Goal: Transaction & Acquisition: Subscribe to service/newsletter

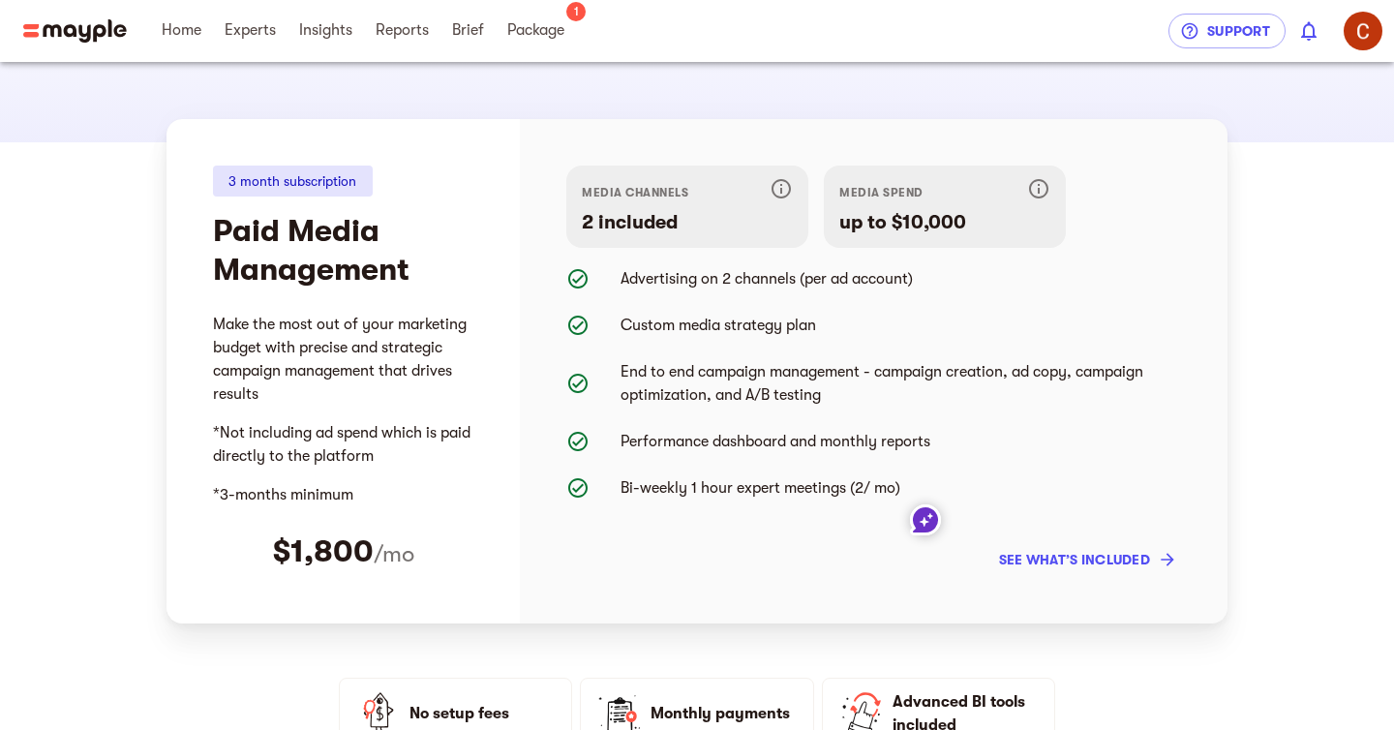
drag, startPoint x: 0, startPoint y: 0, endPoint x: 476, endPoint y: 306, distance: 565.9
click at [476, 306] on div "3 month subscription Paid Media Management $1,800 /mo" at bounding box center [342, 371] width 353 height 504
click at [1092, 554] on span "see what’s included" at bounding box center [1086, 559] width 174 height 23
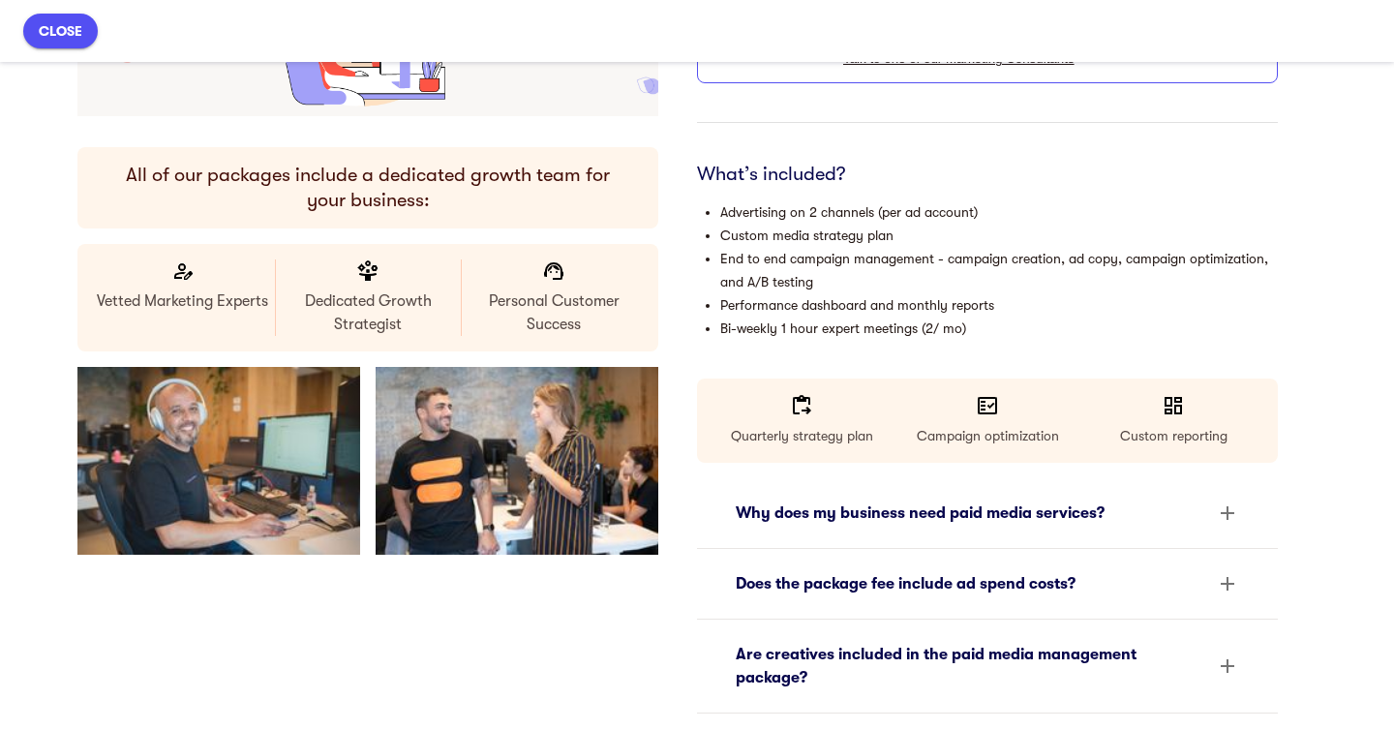
scroll to position [354, 0]
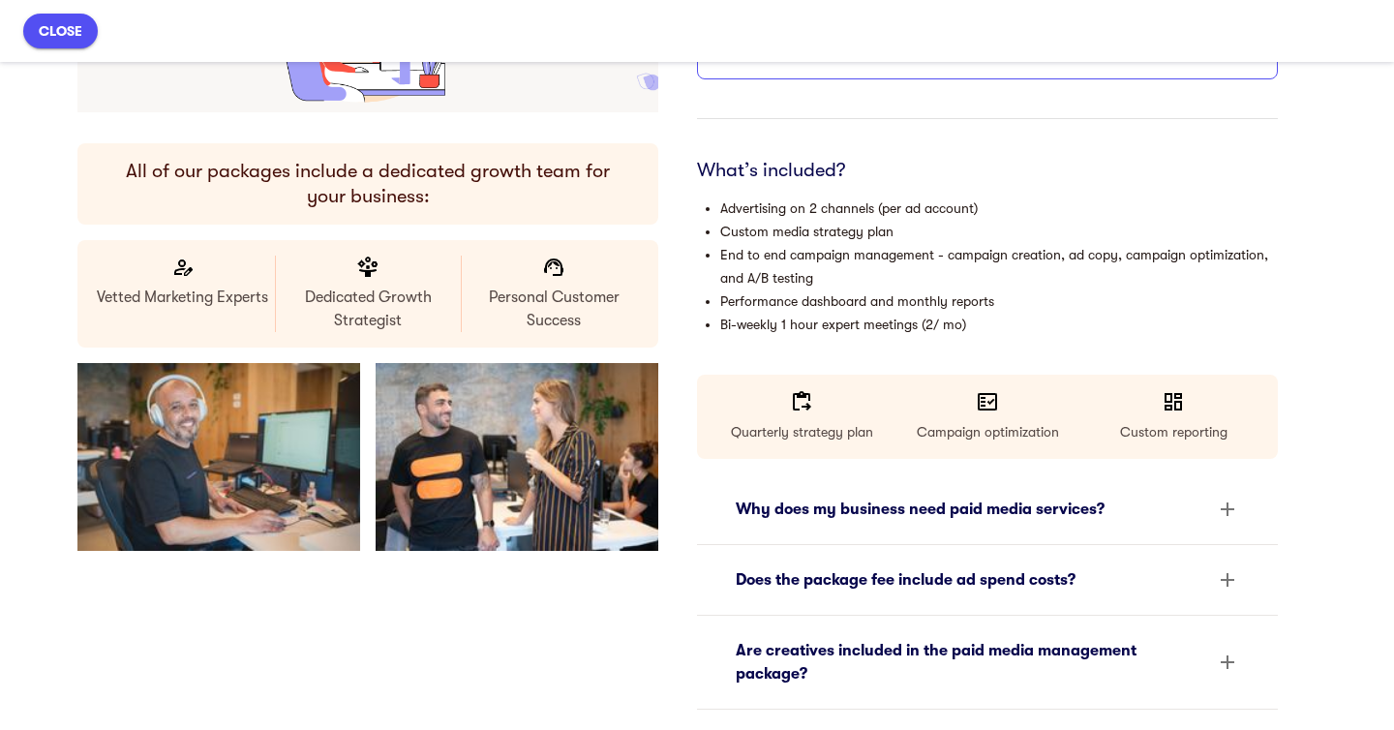
drag, startPoint x: 1076, startPoint y: 651, endPoint x: 995, endPoint y: 632, distance: 83.6
click at [1076, 651] on div "Are creatives included in the paid media management package?" at bounding box center [970, 662] width 468 height 46
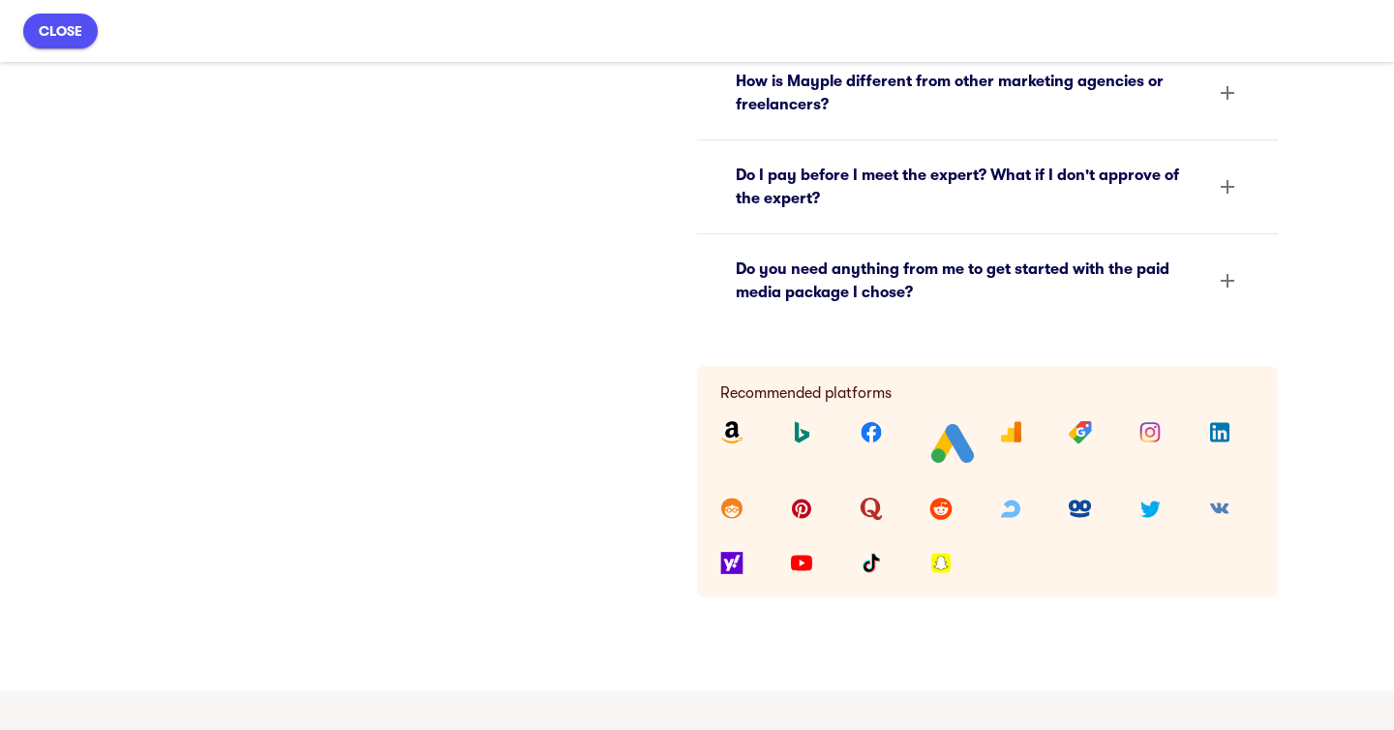
scroll to position [1309, 0]
